Goal: Task Accomplishment & Management: Manage account settings

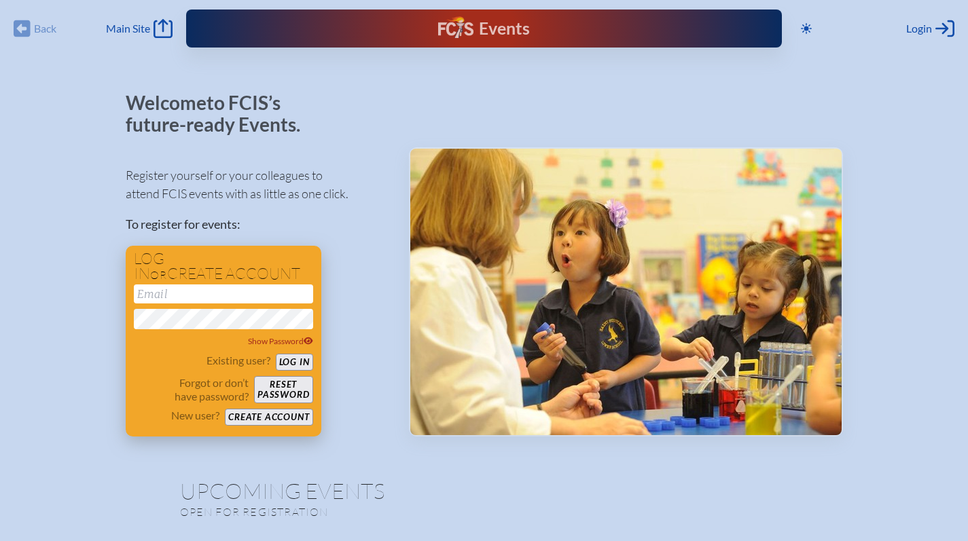
type input "[EMAIL_ADDRESS][DOMAIN_NAME]"
click at [306, 360] on button "Log in" at bounding box center [294, 362] width 37 height 17
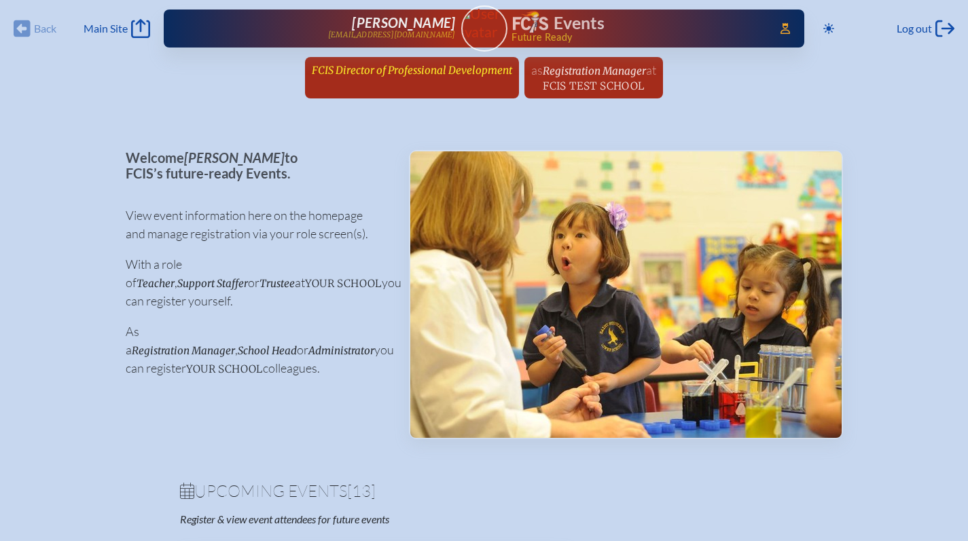
click at [428, 69] on span "FCIS Director of Professional Development" at bounding box center [412, 70] width 200 height 13
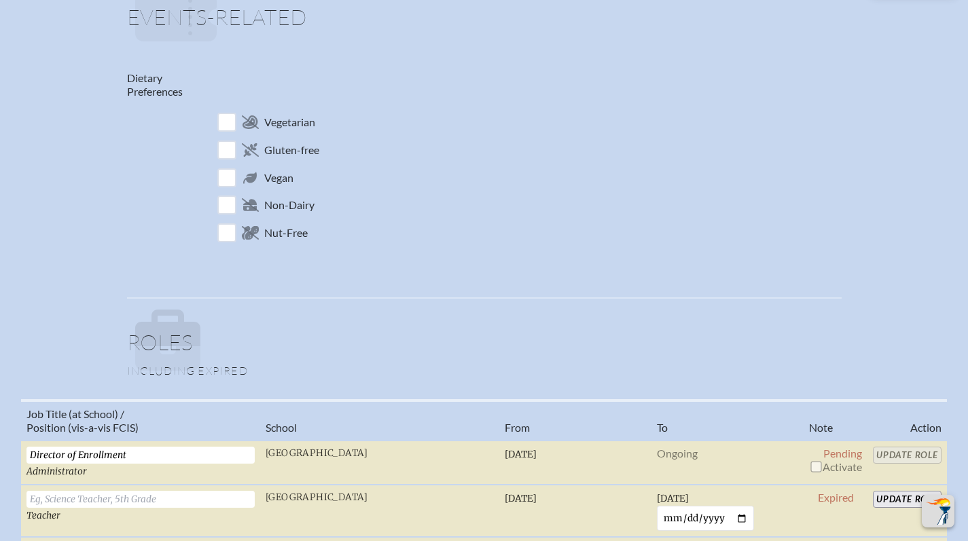
scroll to position [767, 0]
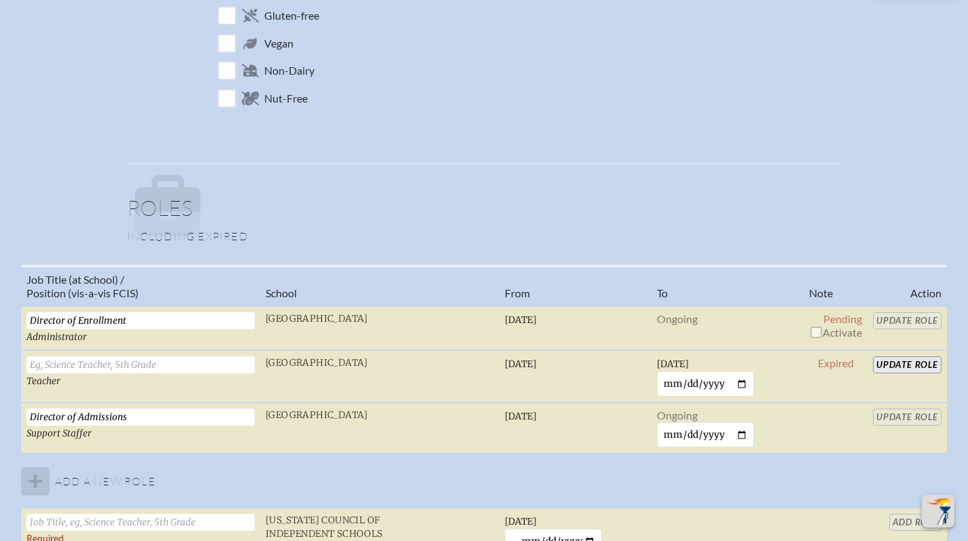
click at [817, 331] on input "checkbox" at bounding box center [815, 332] width 11 height 11
checkbox input "true"
click at [906, 324] on input "Update Role" at bounding box center [907, 320] width 69 height 17
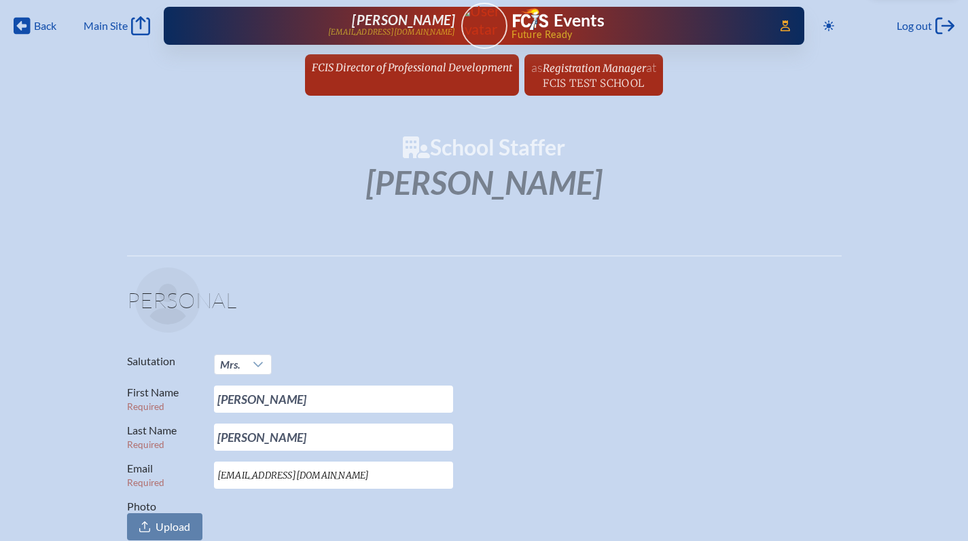
scroll to position [2, 0]
